Goal: Task Accomplishment & Management: Use online tool/utility

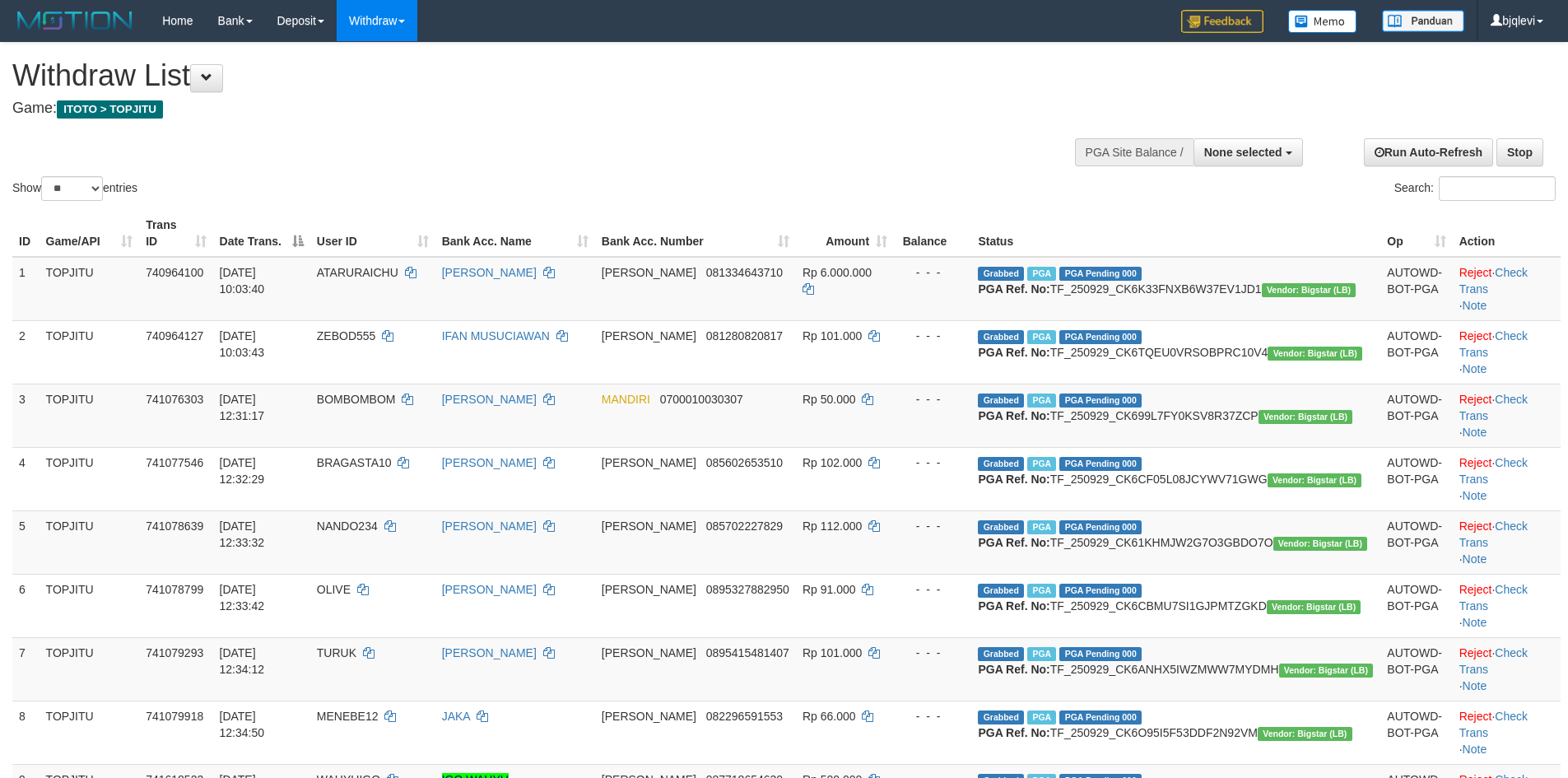
select select
select select "**"
click at [12, 758] on button "Open LiveChat chat widget" at bounding box center [31, 740] width 49 height 49
click at [1254, 159] on button "None selected" at bounding box center [1248, 152] width 109 height 28
click at [1231, 237] on label "[ITOTO] TOPJITU" at bounding box center [1231, 235] width 142 height 21
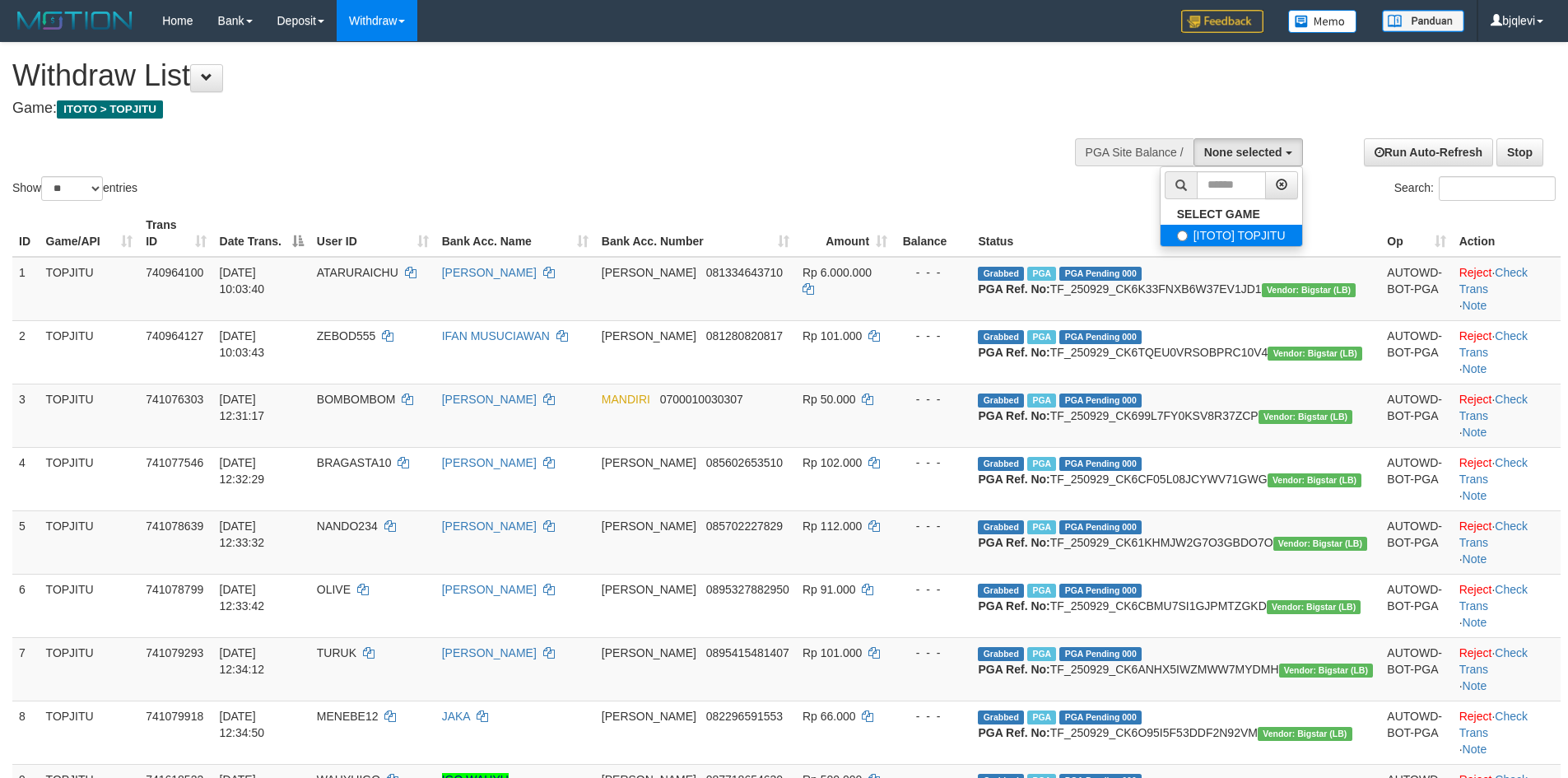
select select "****"
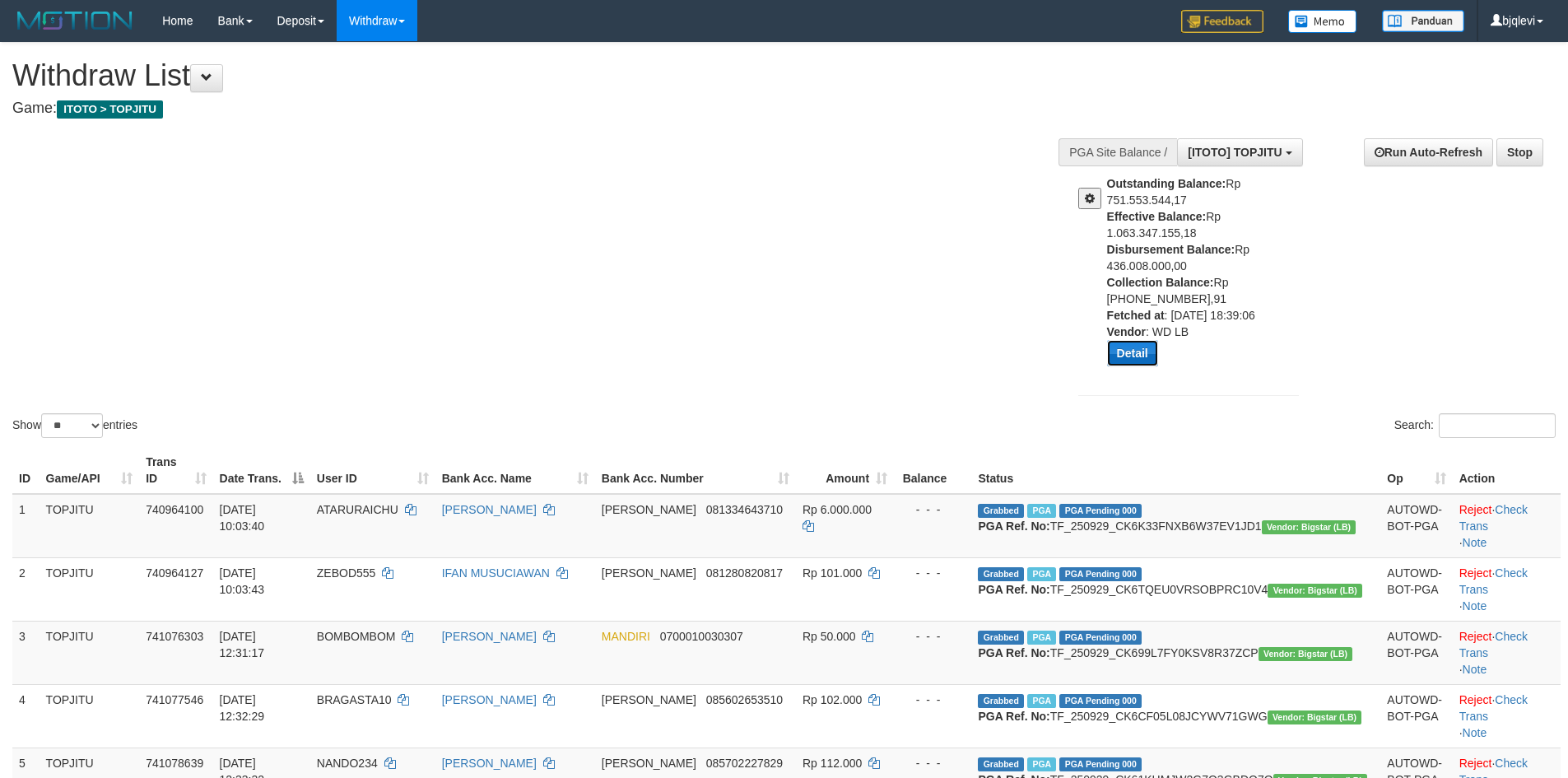
click at [1139, 346] on button "Detail" at bounding box center [1132, 353] width 51 height 26
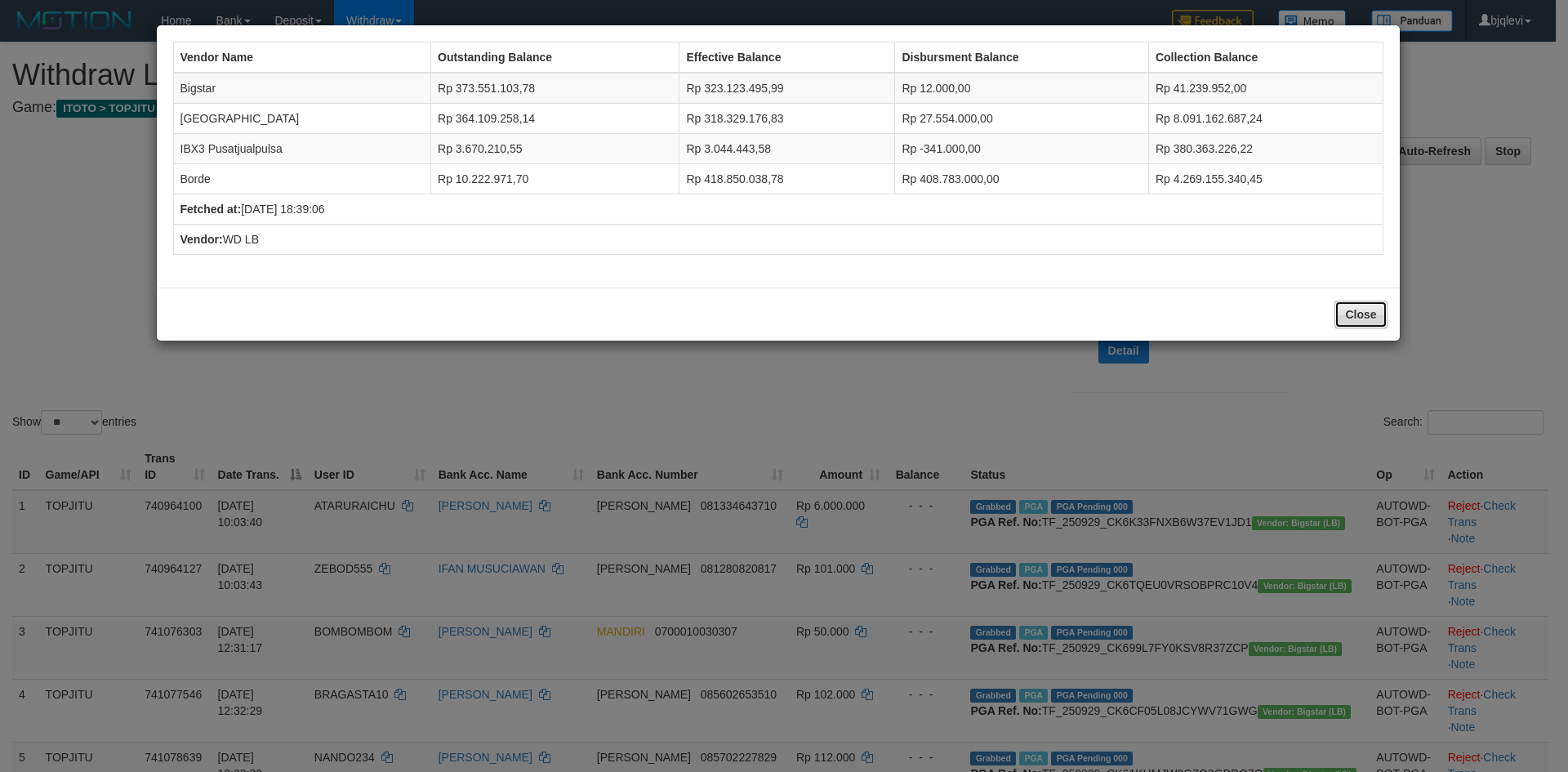
click at [1371, 307] on button "Close" at bounding box center [1360, 314] width 52 height 28
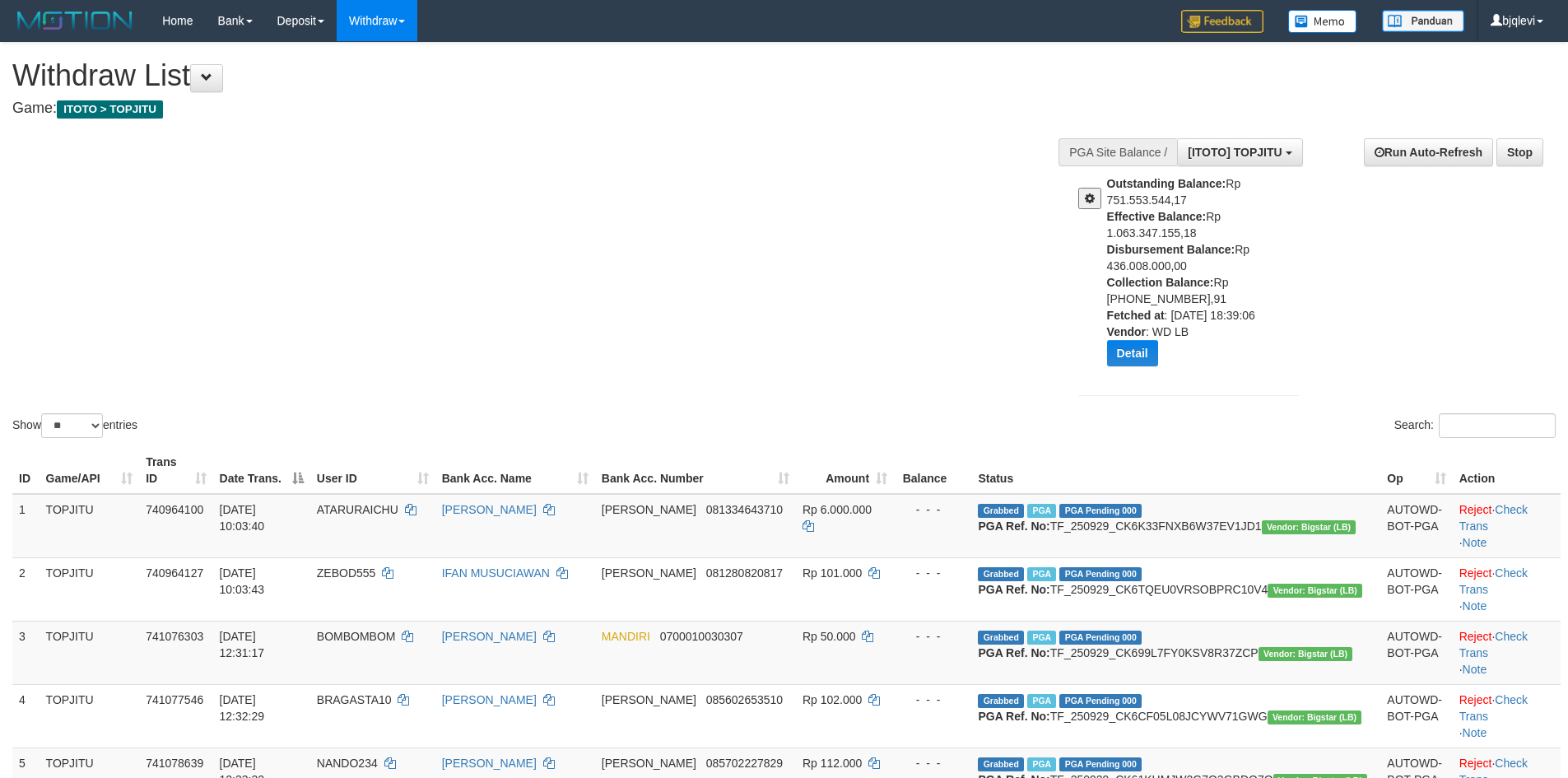
click at [1087, 197] on span at bounding box center [1089, 198] width 10 height 11
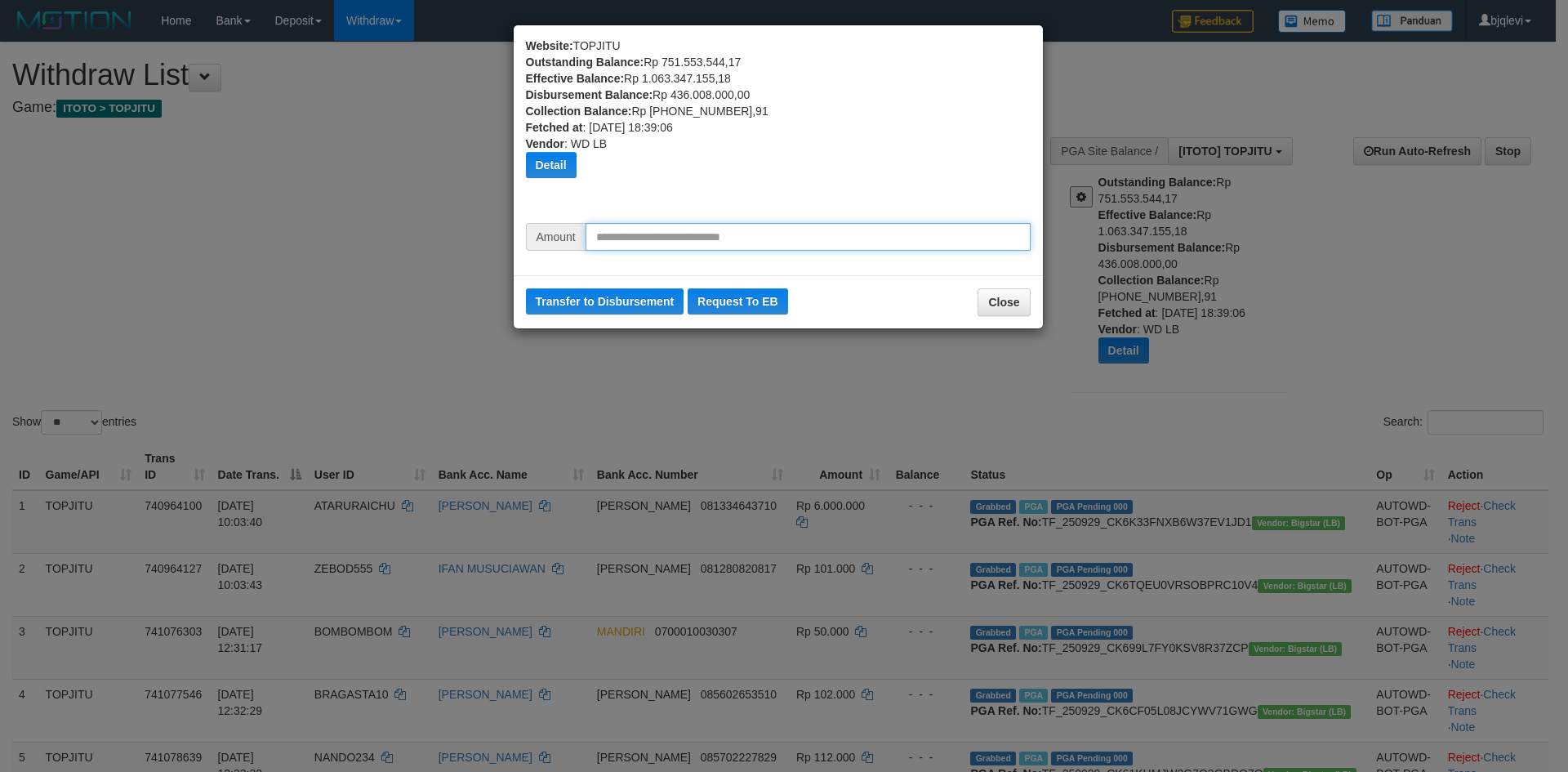
click at [664, 234] on input "text" at bounding box center [808, 237] width 445 height 28
type input "*********"
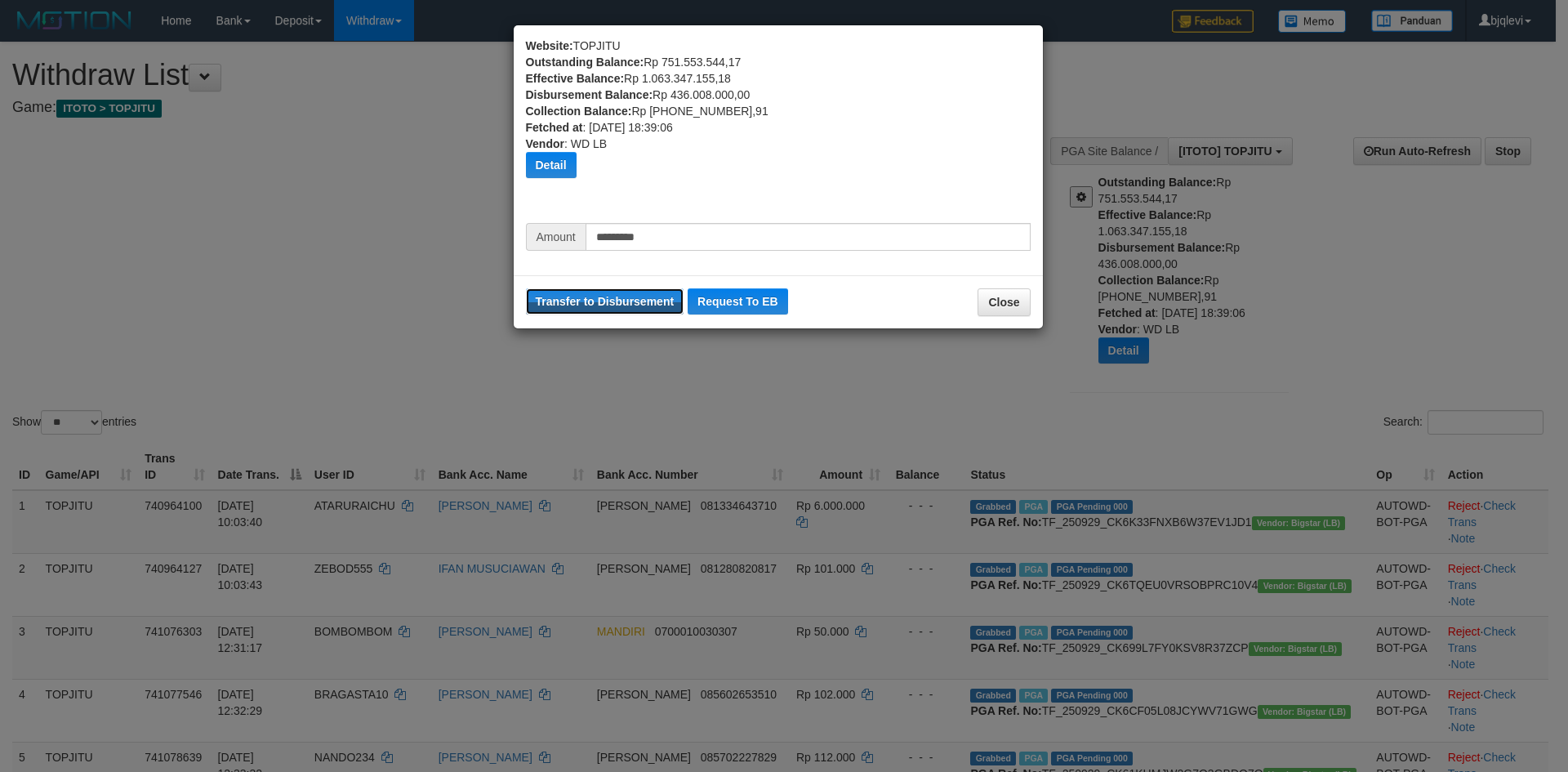
click at [526, 288] on button "Transfer to Disbursement" at bounding box center [604, 301] width 158 height 26
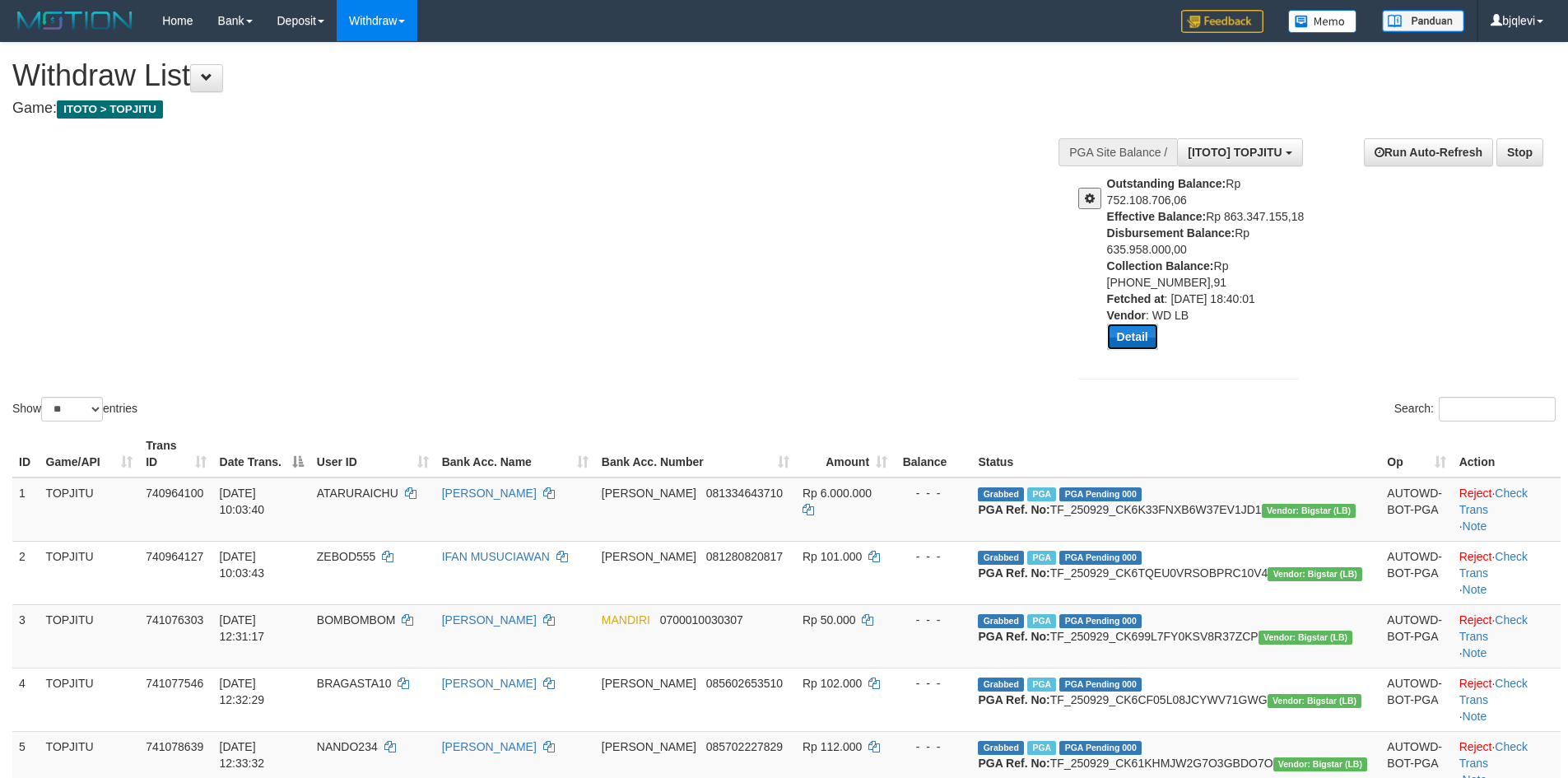
click at [1148, 333] on button "Detail" at bounding box center [1132, 337] width 51 height 26
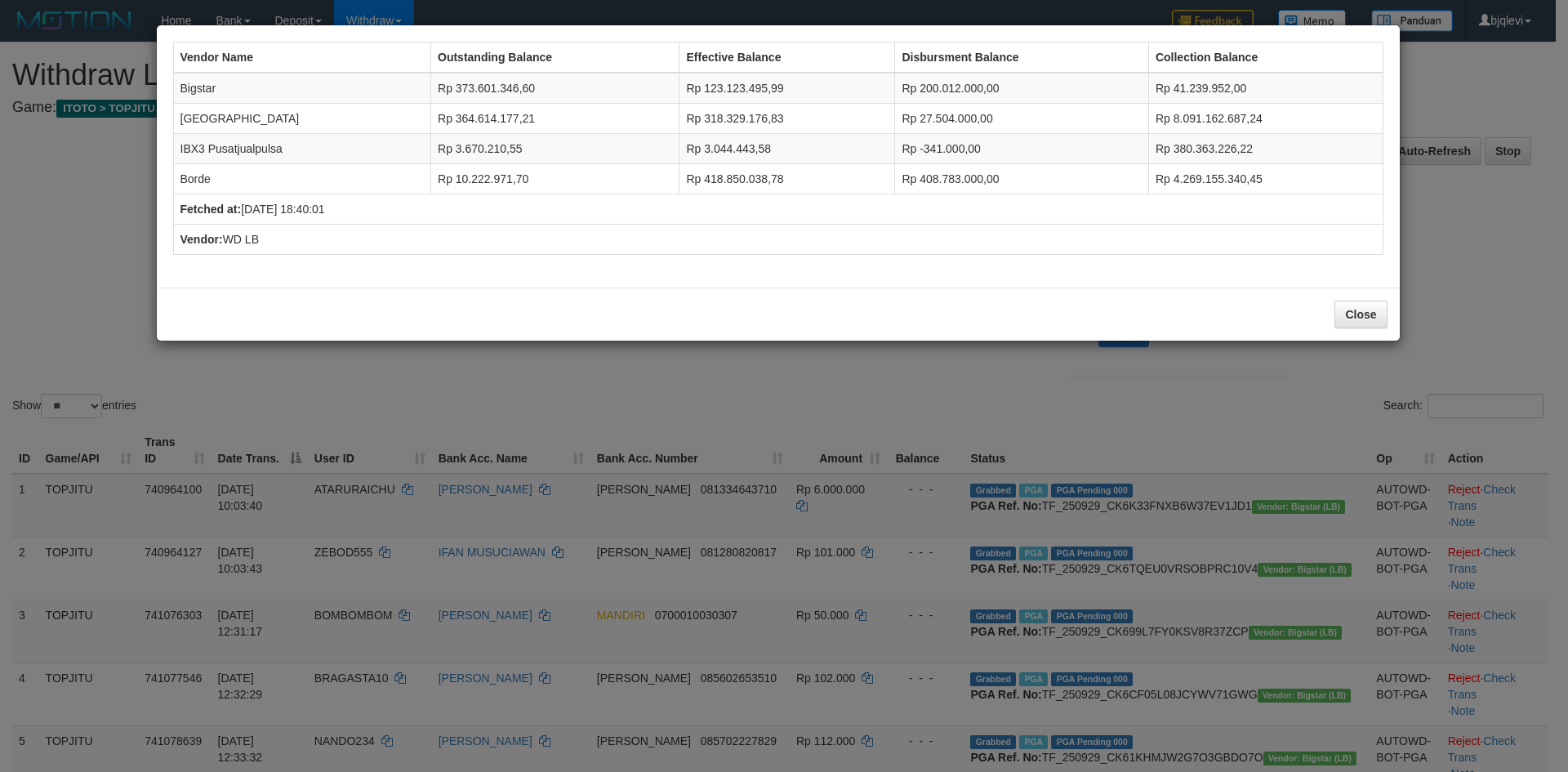
click at [1106, 331] on div "Close" at bounding box center [778, 314] width 1242 height 53
click at [1087, 341] on div "Vendor Name Outstanding Balance Effective Balance Disbursment Balance Collectio…" at bounding box center [778, 183] width 1244 height 317
click at [1493, 195] on div "Vendor Name Outstanding Balance Effective Balance Disbursment Balance Collectio…" at bounding box center [784, 386] width 1568 height 772
